Goal: Information Seeking & Learning: Learn about a topic

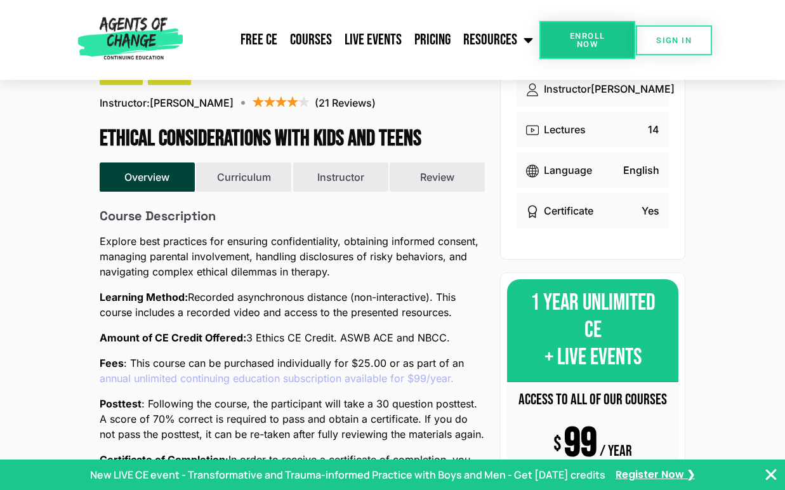
scroll to position [155, 0]
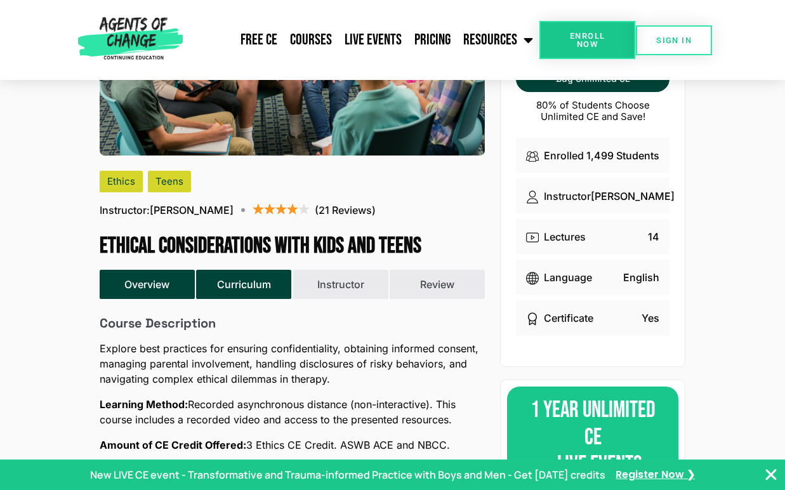
click at [230, 282] on button "Curriculum" at bounding box center [243, 284] width 95 height 29
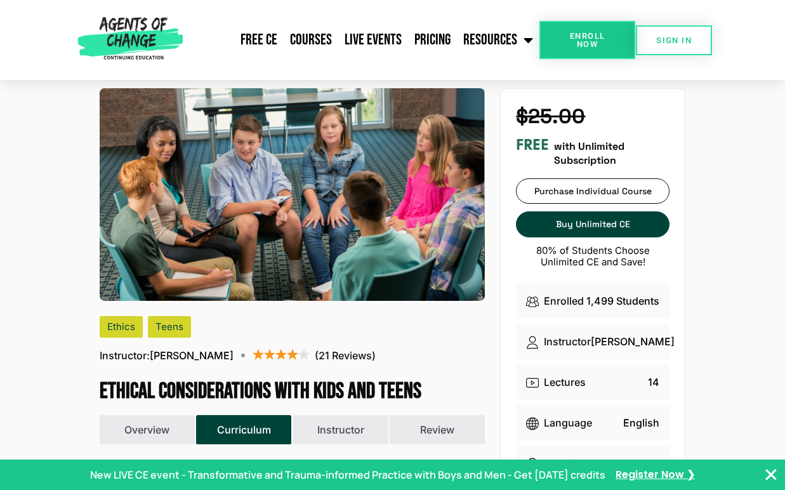
scroll to position [0, 0]
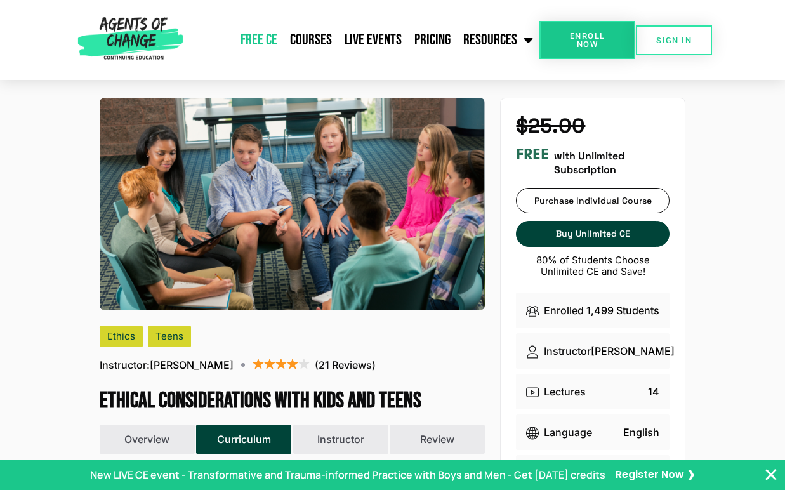
click at [266, 41] on link "Free CE" at bounding box center [259, 40] width 50 height 32
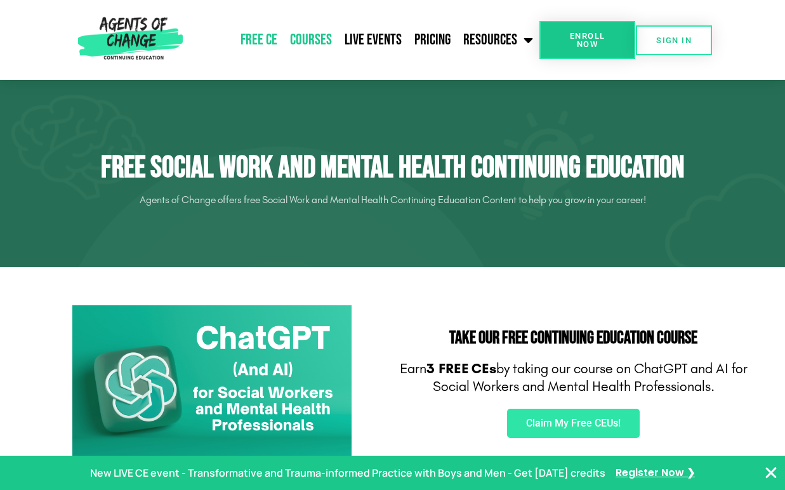
click at [313, 39] on link "Courses" at bounding box center [311, 40] width 55 height 32
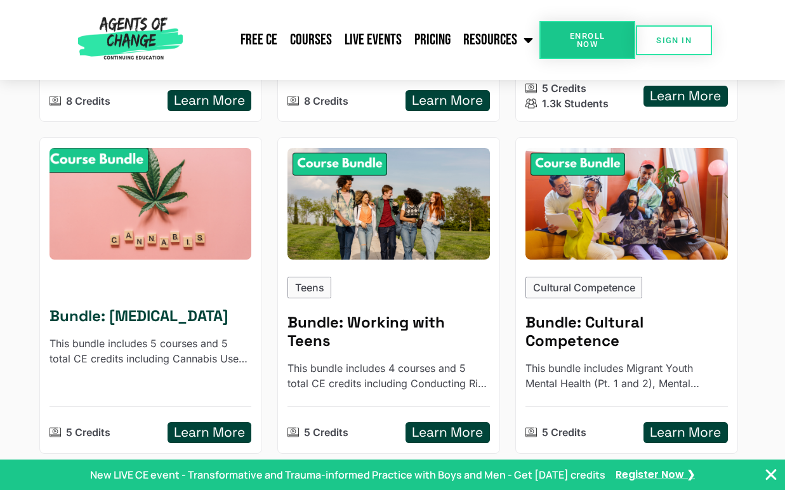
scroll to position [945, 0]
